Goal: Navigation & Orientation: Find specific page/section

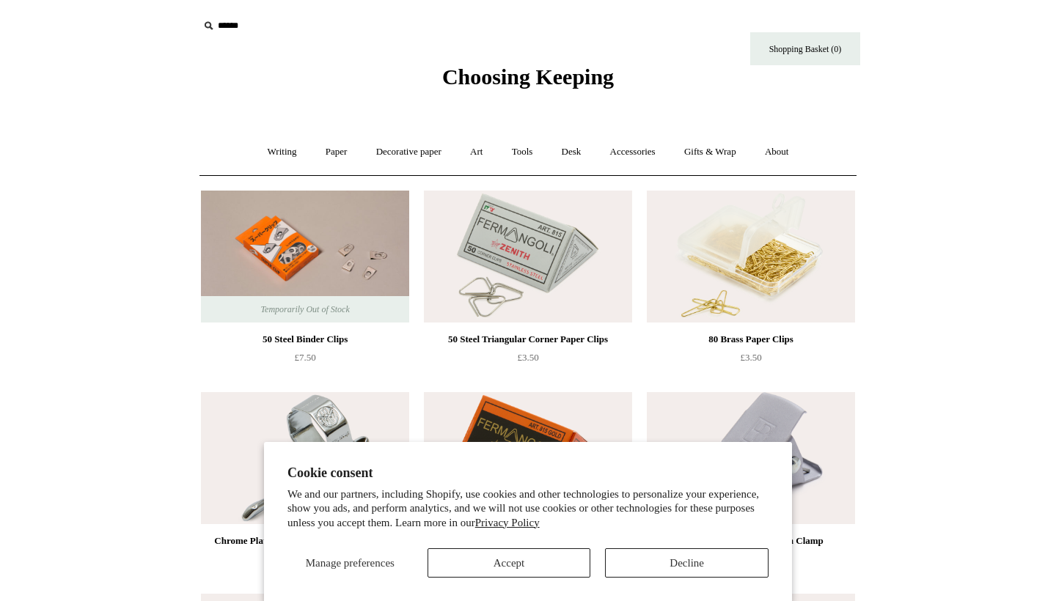
click at [699, 559] on button "Decline" at bounding box center [686, 562] width 163 height 29
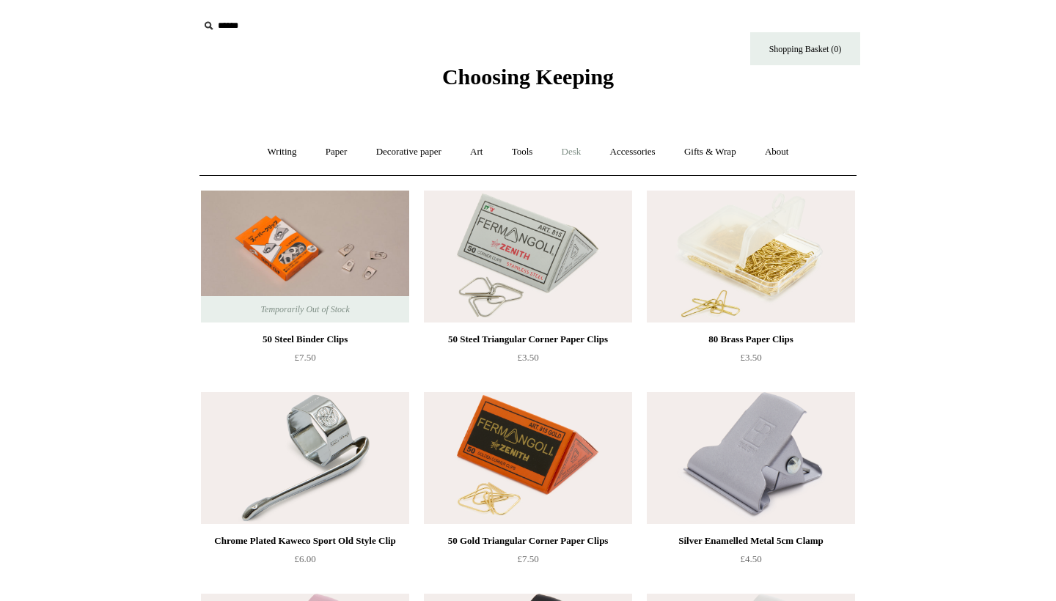
click at [575, 153] on link "Desk +" at bounding box center [571, 152] width 46 height 39
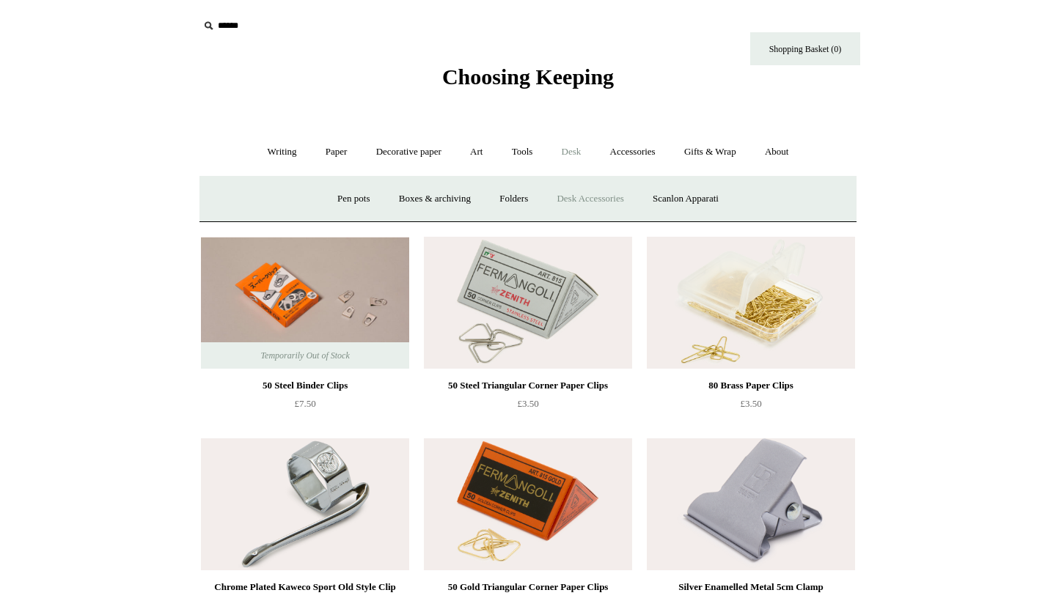
click at [587, 196] on link "Desk Accessories" at bounding box center [589, 199] width 93 height 39
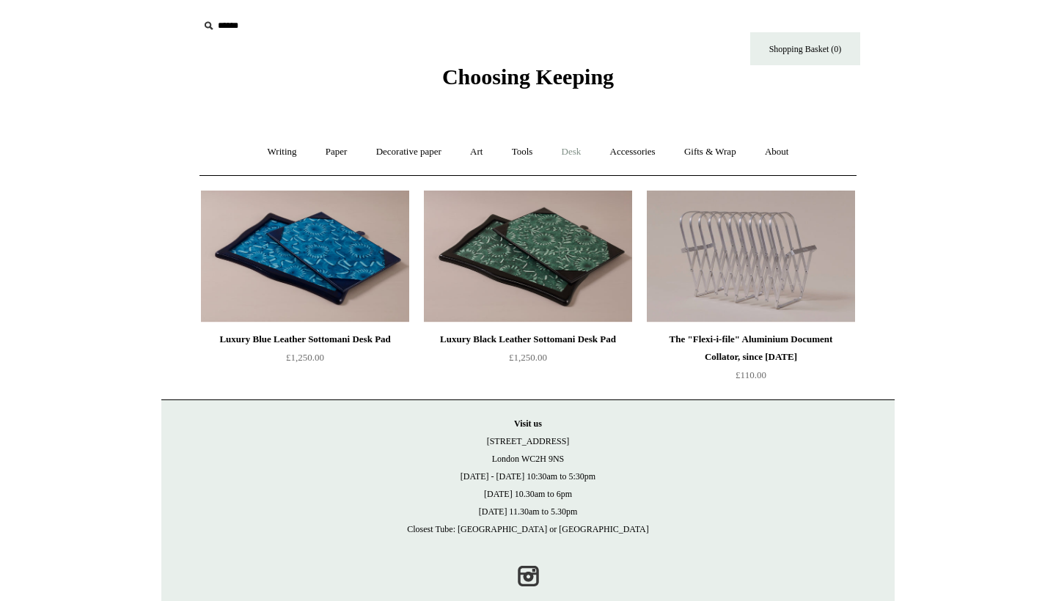
click at [578, 144] on link "Desk +" at bounding box center [571, 152] width 46 height 39
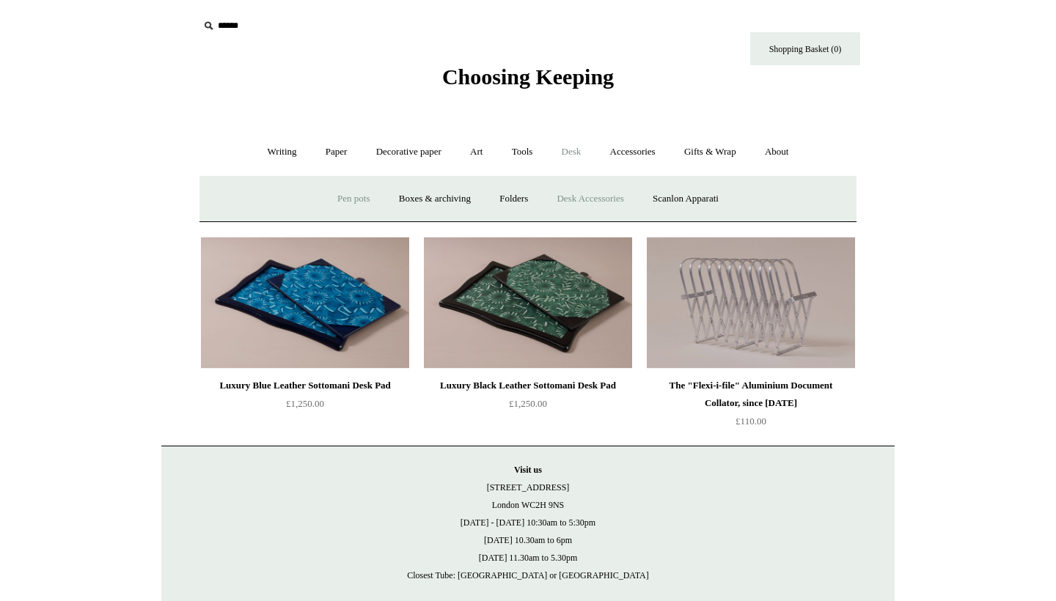
click at [347, 197] on link "Pen pots" at bounding box center [353, 199] width 59 height 39
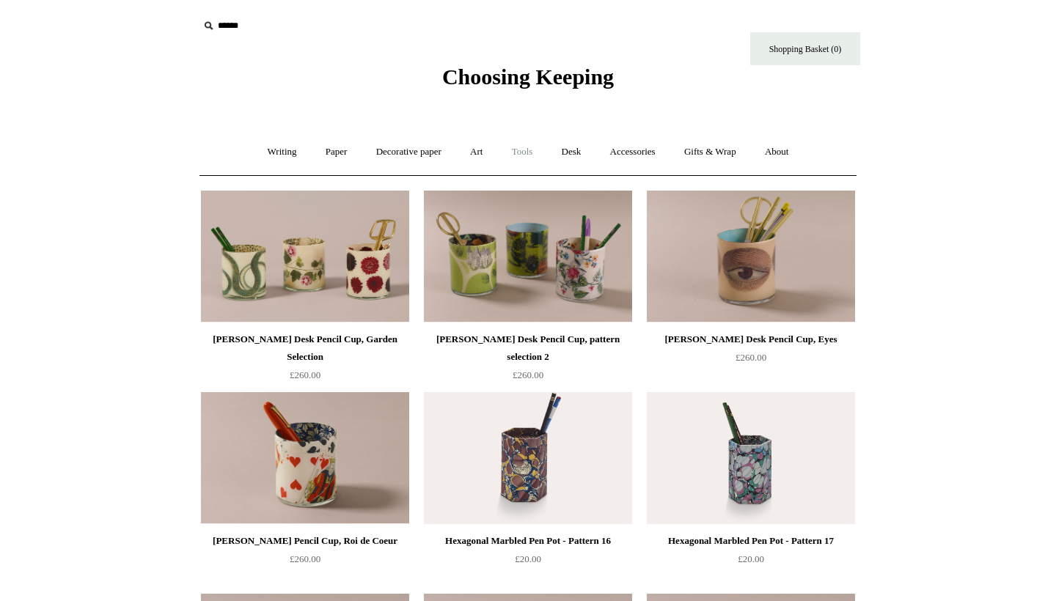
click at [528, 152] on link "Tools +" at bounding box center [522, 152] width 48 height 39
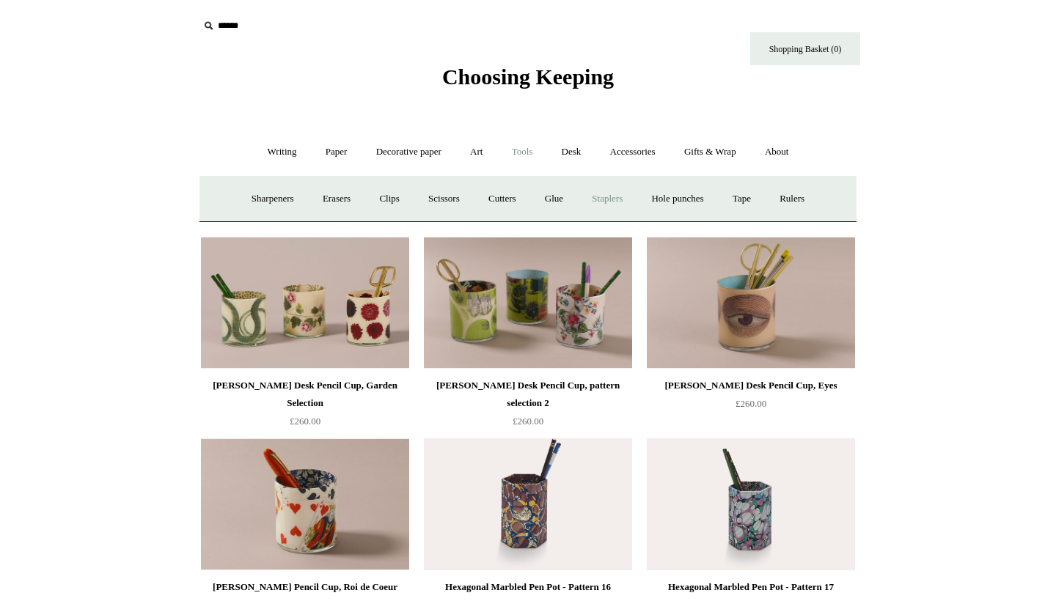
click at [616, 199] on link "Staplers +" at bounding box center [606, 199] width 57 height 39
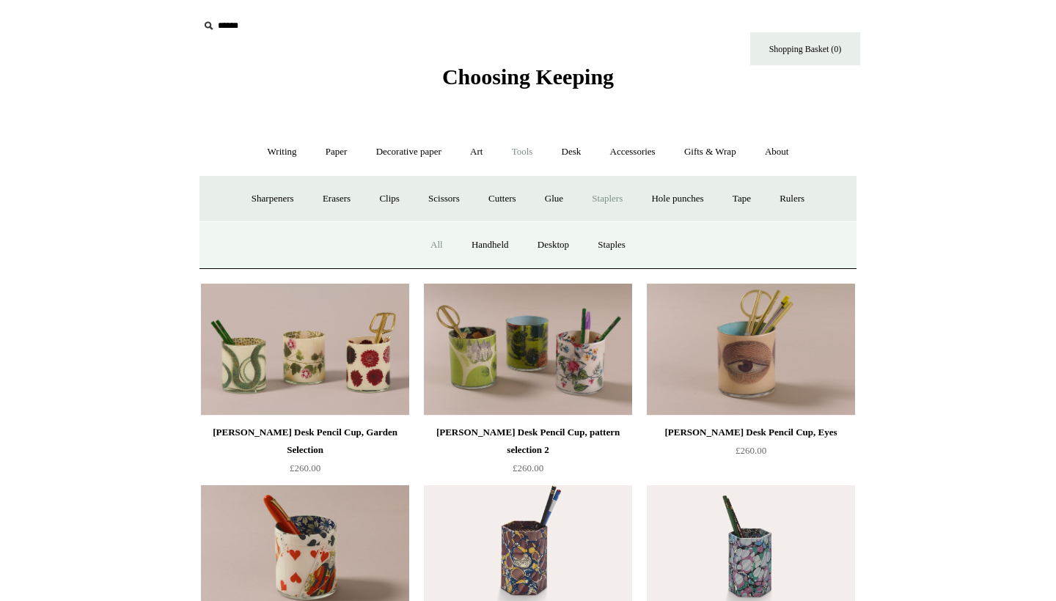
click at [432, 246] on link "All" at bounding box center [436, 245] width 39 height 39
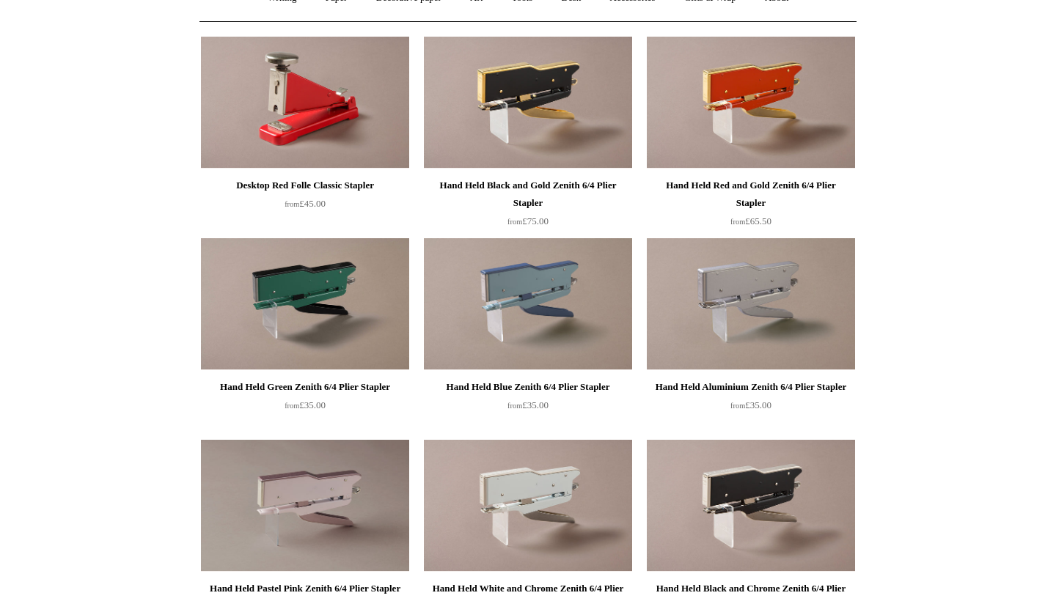
scroll to position [27, 0]
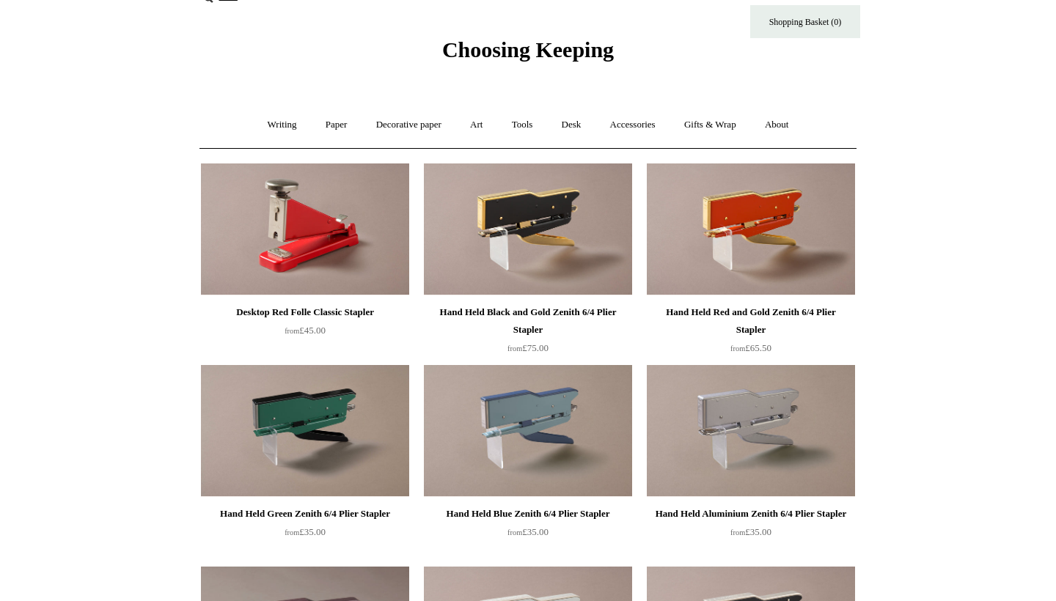
click at [306, 232] on img at bounding box center [305, 229] width 208 height 132
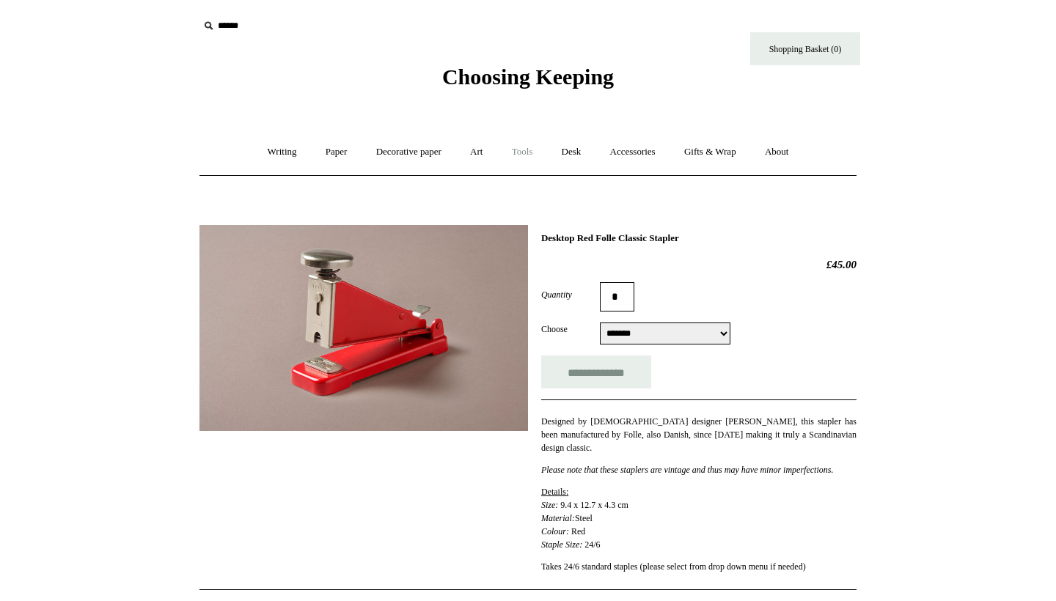
click at [526, 153] on link "Tools +" at bounding box center [522, 152] width 48 height 39
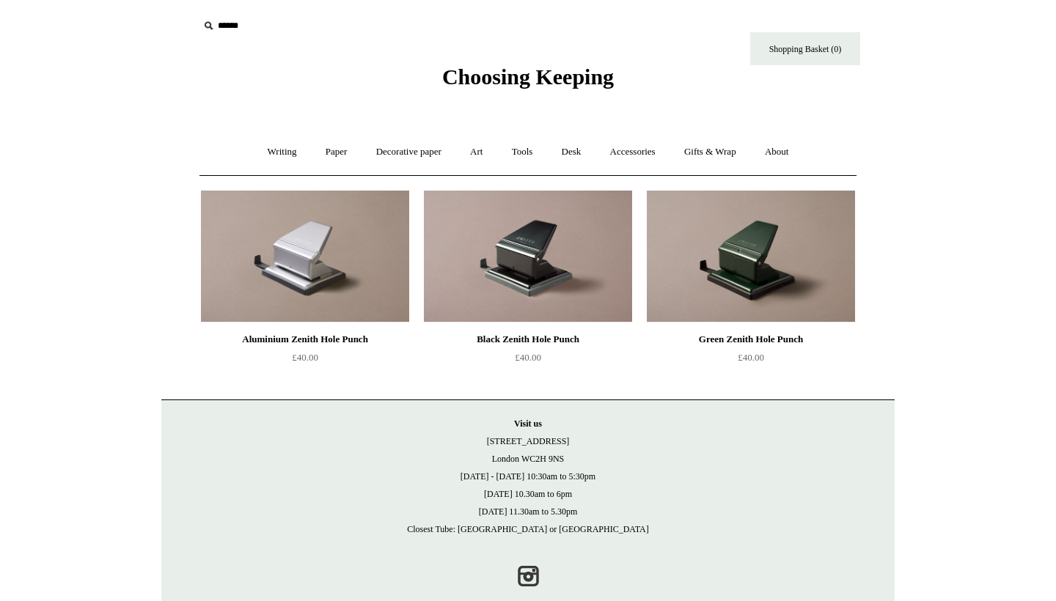
click at [778, 240] on img at bounding box center [751, 257] width 208 height 132
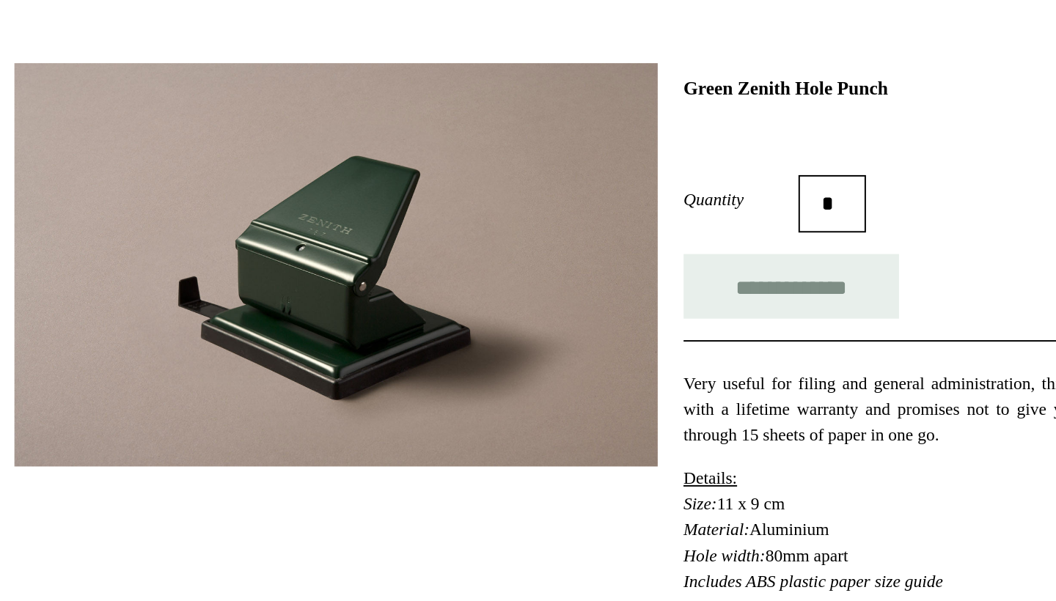
scroll to position [83, 0]
